Goal: Transaction & Acquisition: Purchase product/service

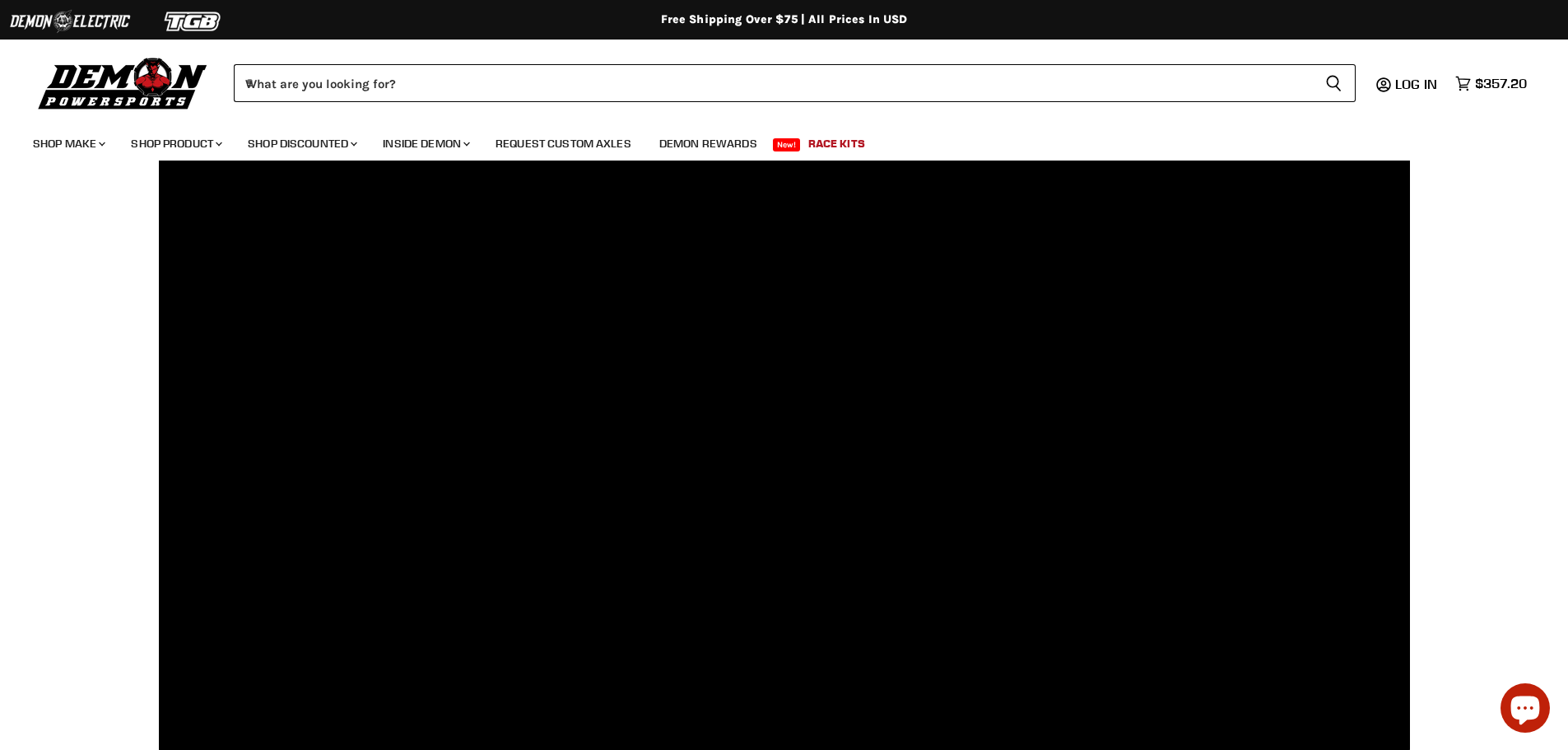
scroll to position [407, 0]
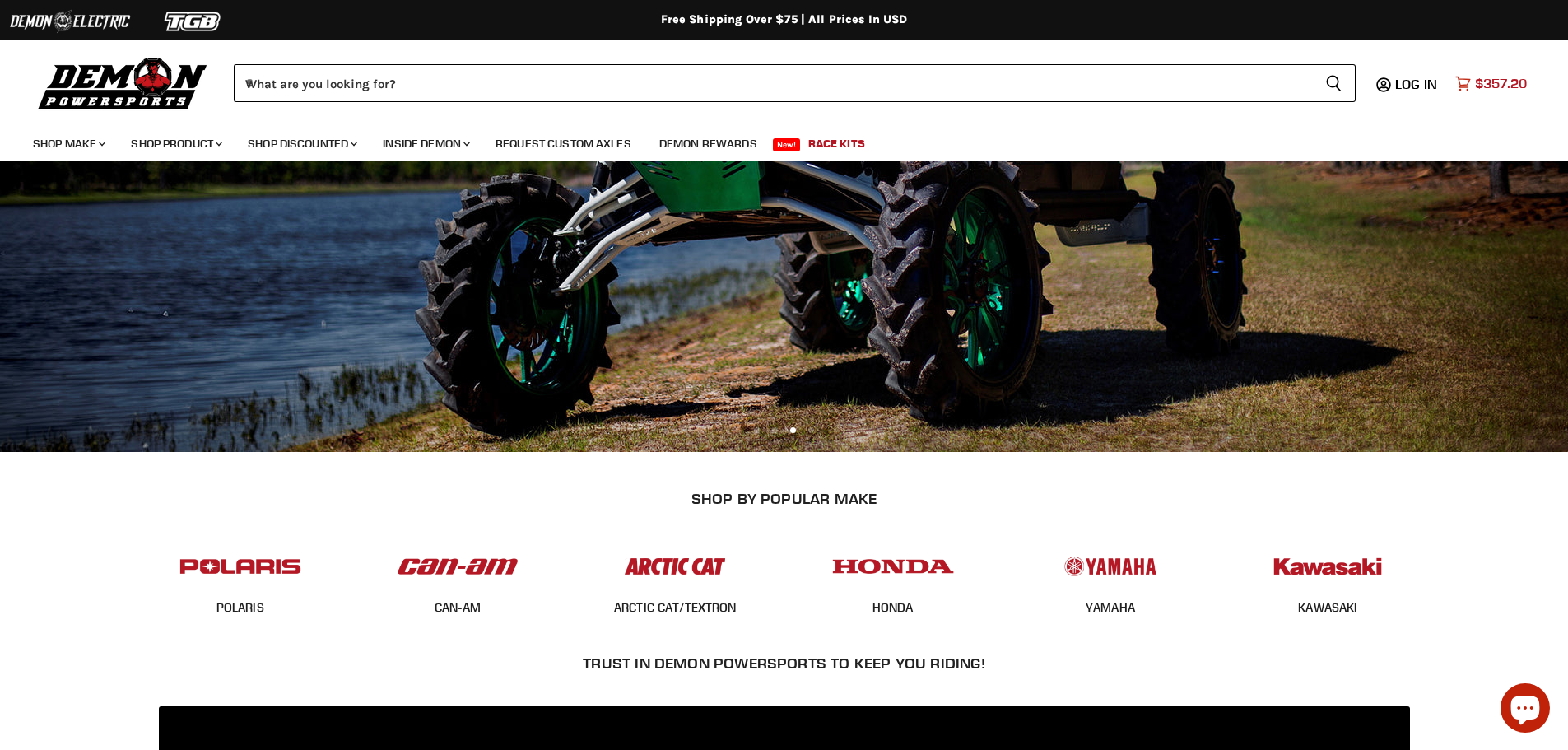
click at [1498, 81] on span "$357.20" at bounding box center [1501, 83] width 52 height 16
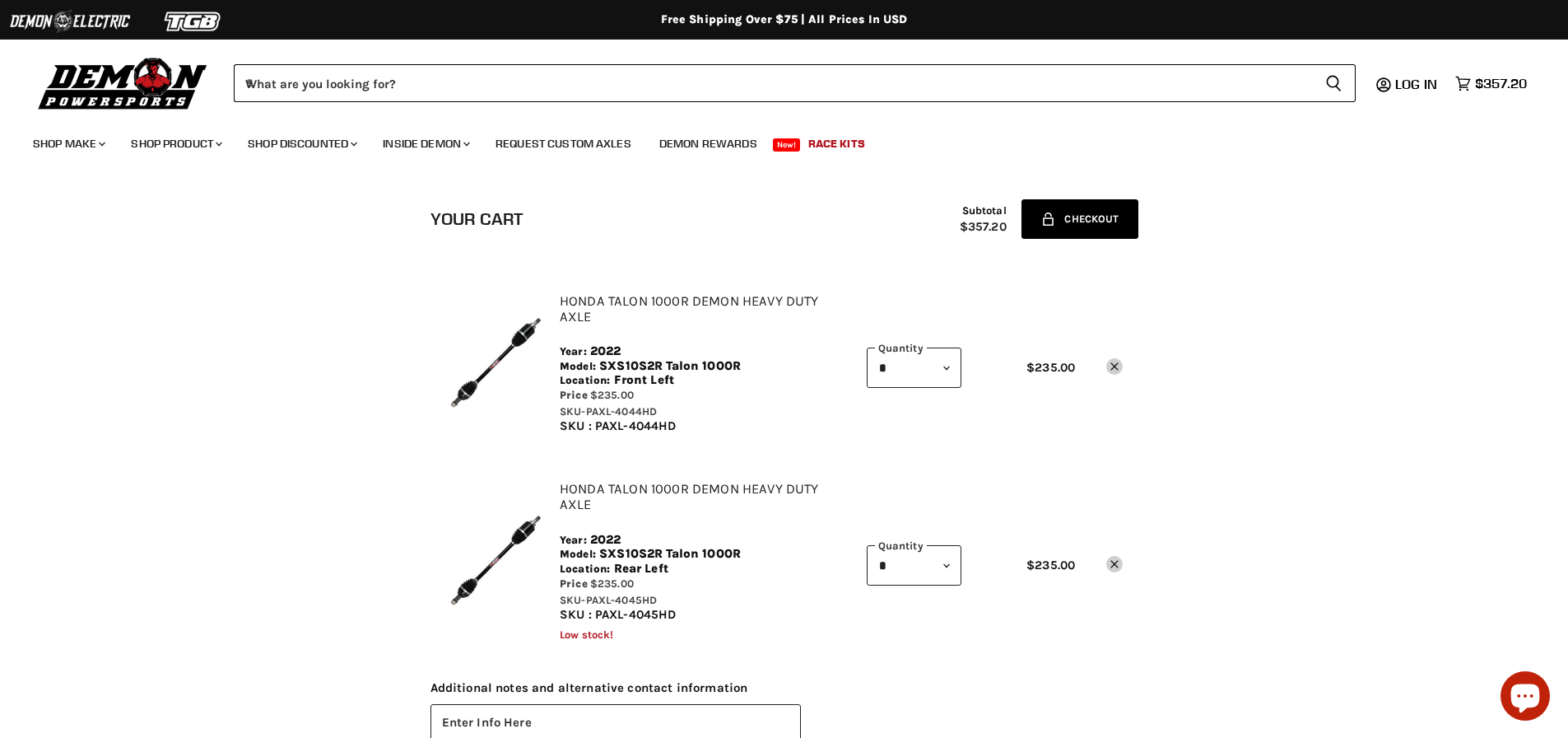
click at [1078, 221] on button "Lock icon Checkout" at bounding box center [1079, 219] width 116 height 39
